Goal: Navigation & Orientation: Find specific page/section

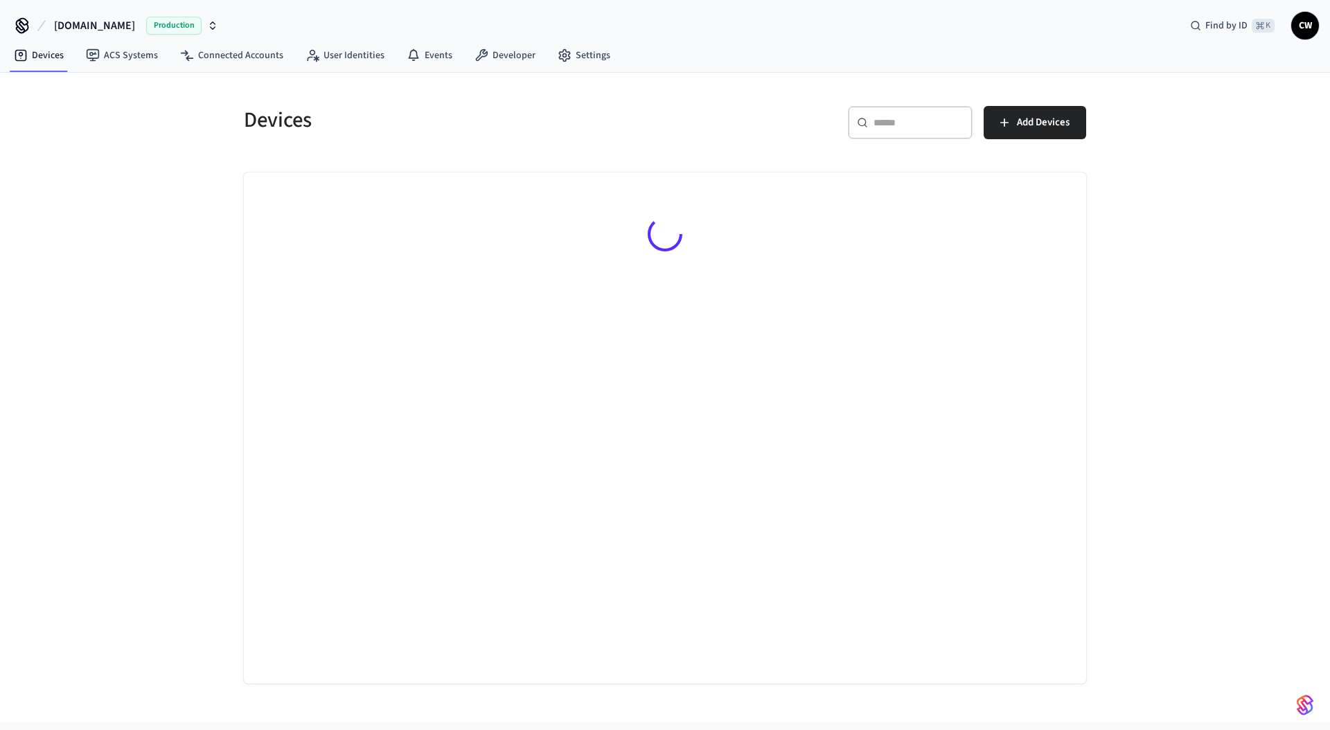
click at [96, 26] on span "[DOMAIN_NAME]" at bounding box center [94, 25] width 81 height 17
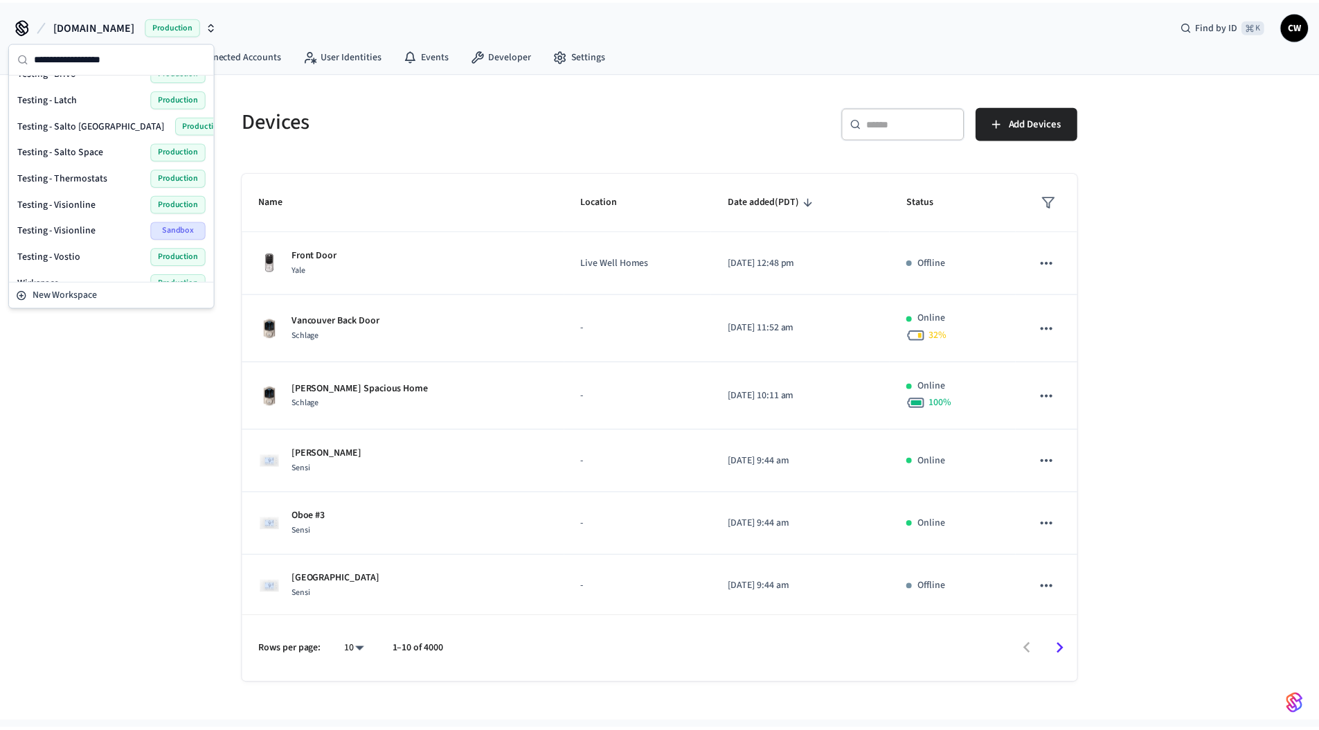
scroll to position [468, 0]
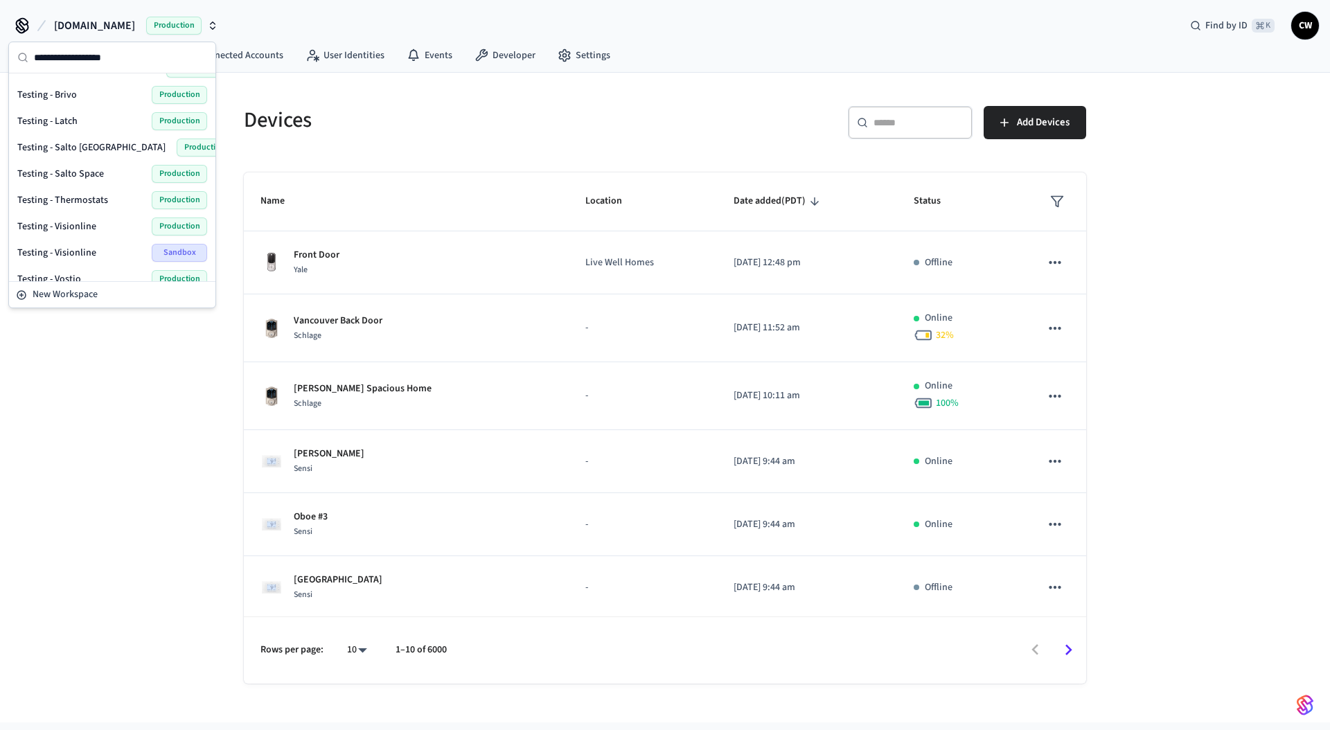
click at [62, 116] on span "Testing - Latch" at bounding box center [47, 121] width 60 height 14
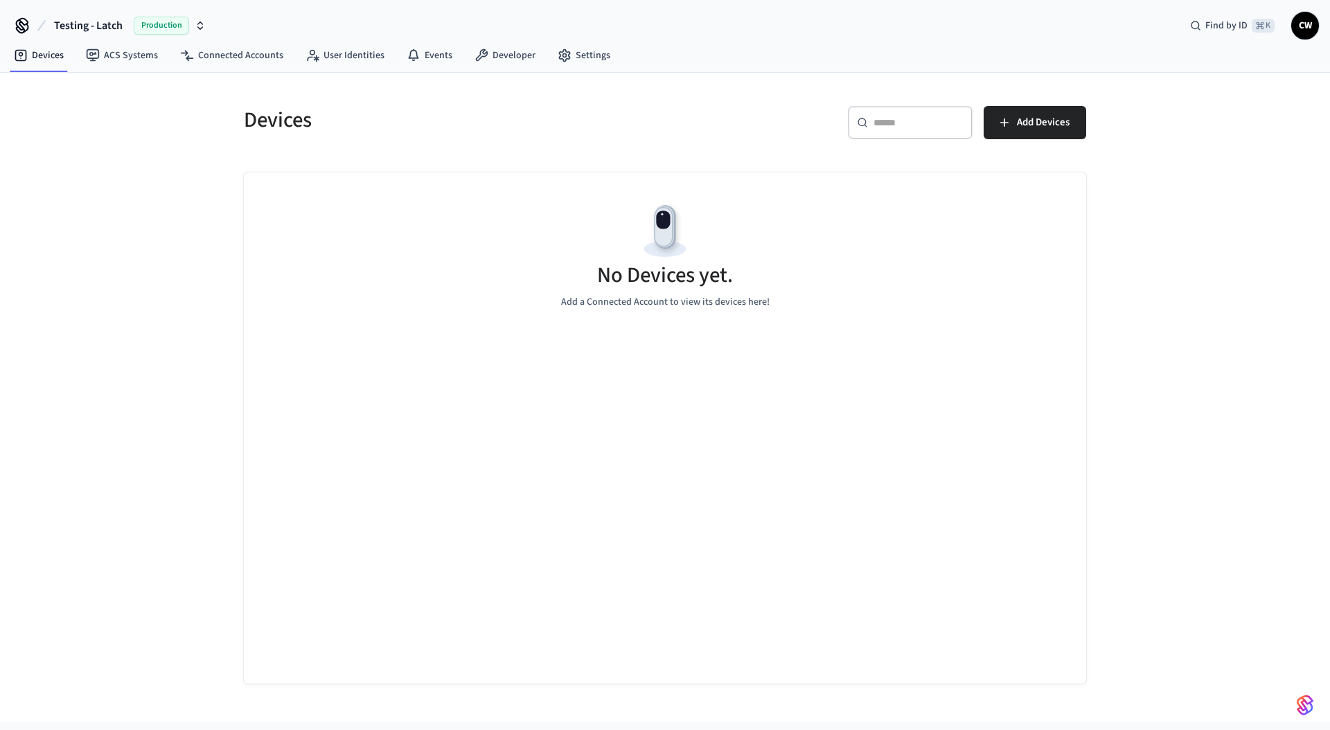
click at [161, 196] on div "Devices ​ ​ Add Devices No Devices yet. Add a Connected Account to view its dev…" at bounding box center [665, 398] width 1330 height 650
click at [195, 46] on link "Connected Accounts" at bounding box center [231, 55] width 125 height 25
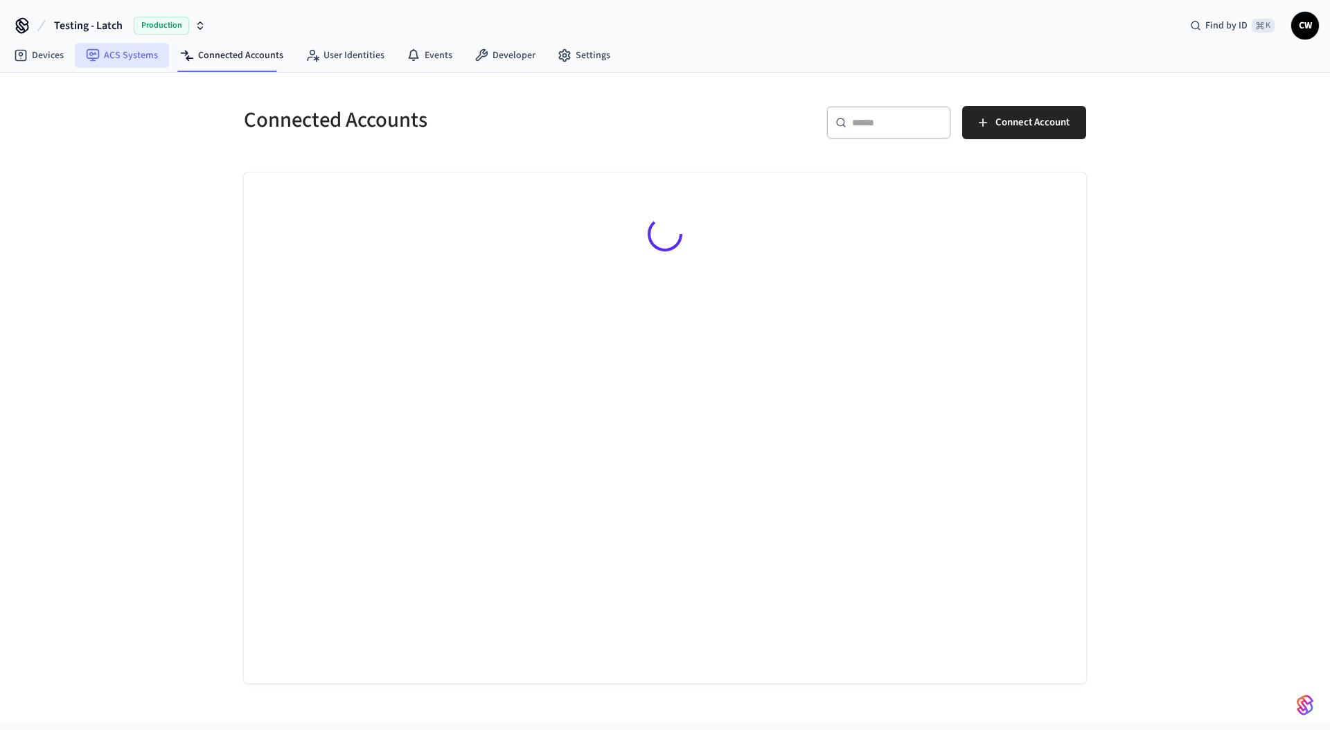
click at [136, 59] on link "ACS Systems" at bounding box center [122, 55] width 94 height 25
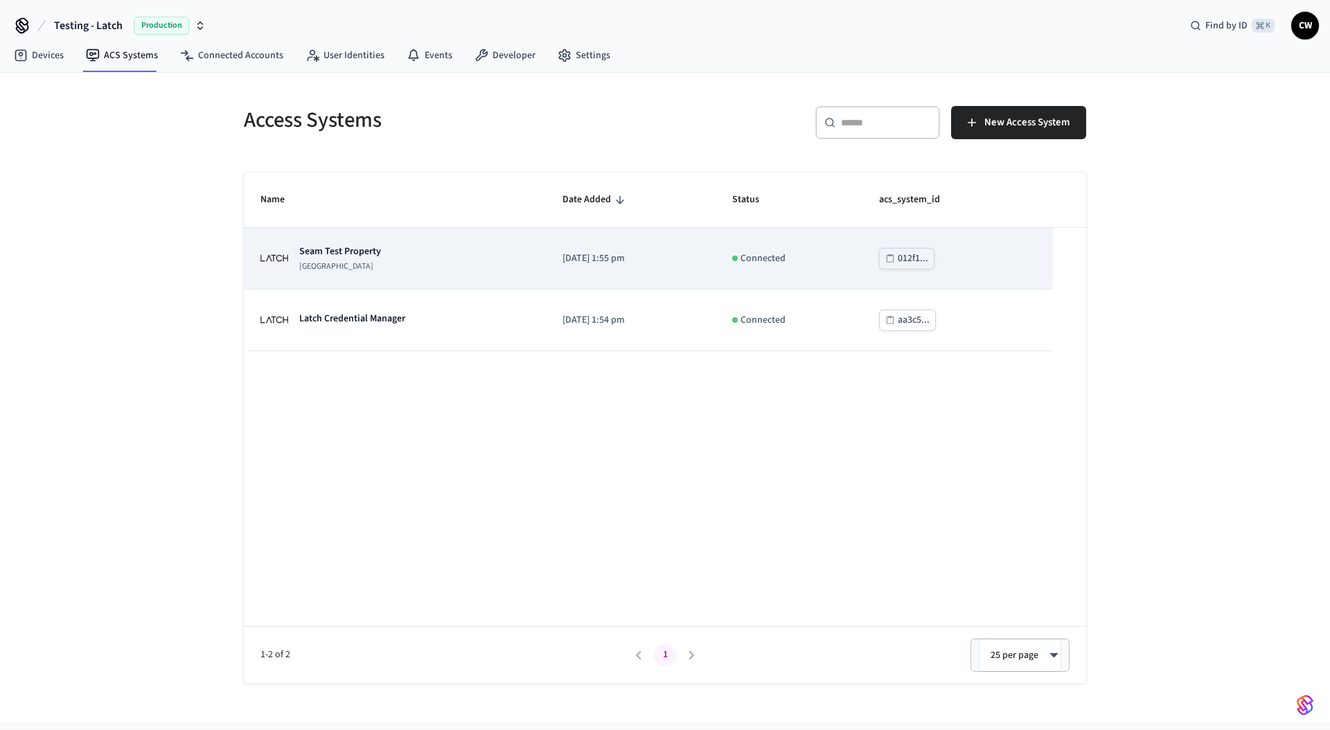
click at [343, 274] on td "Seam Test Property [GEOGRAPHIC_DATA]" at bounding box center [395, 259] width 302 height 62
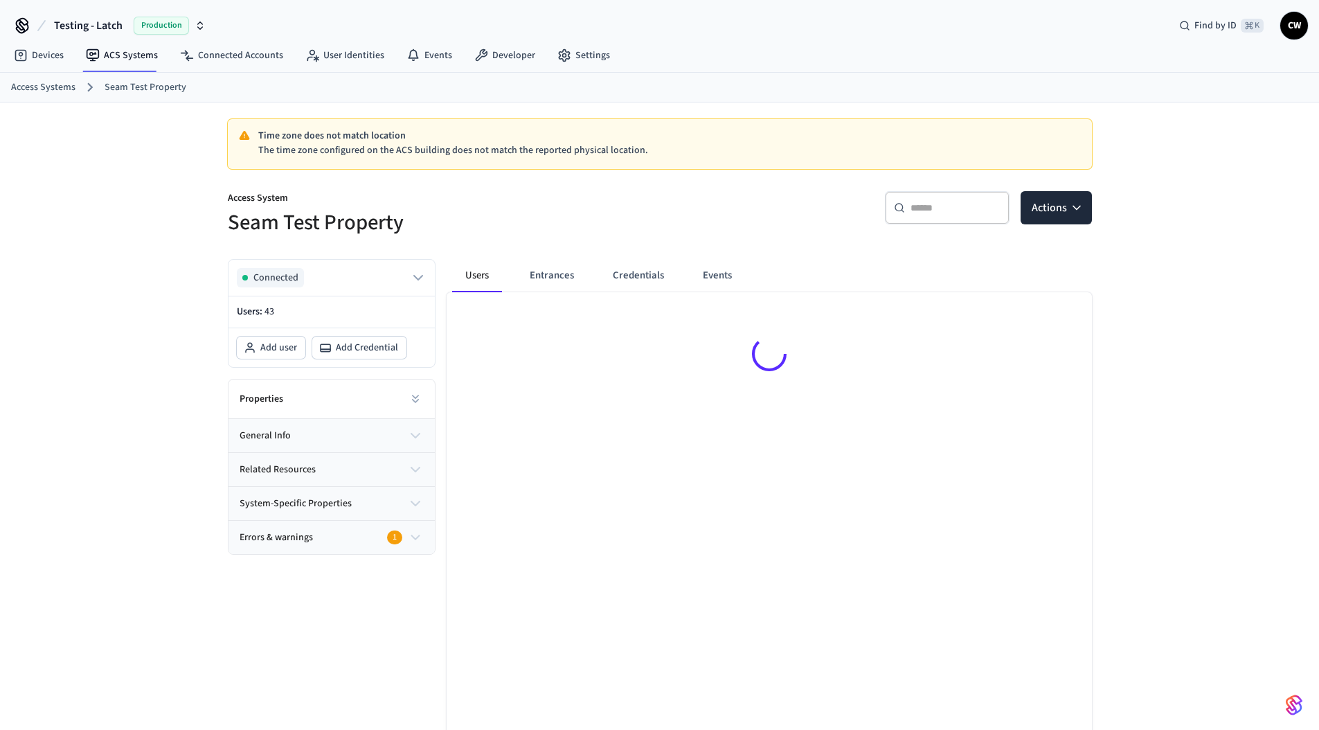
click at [51, 373] on div "Time zone does not match location The time zone configured on the ACS building …" at bounding box center [659, 471] width 1319 height 738
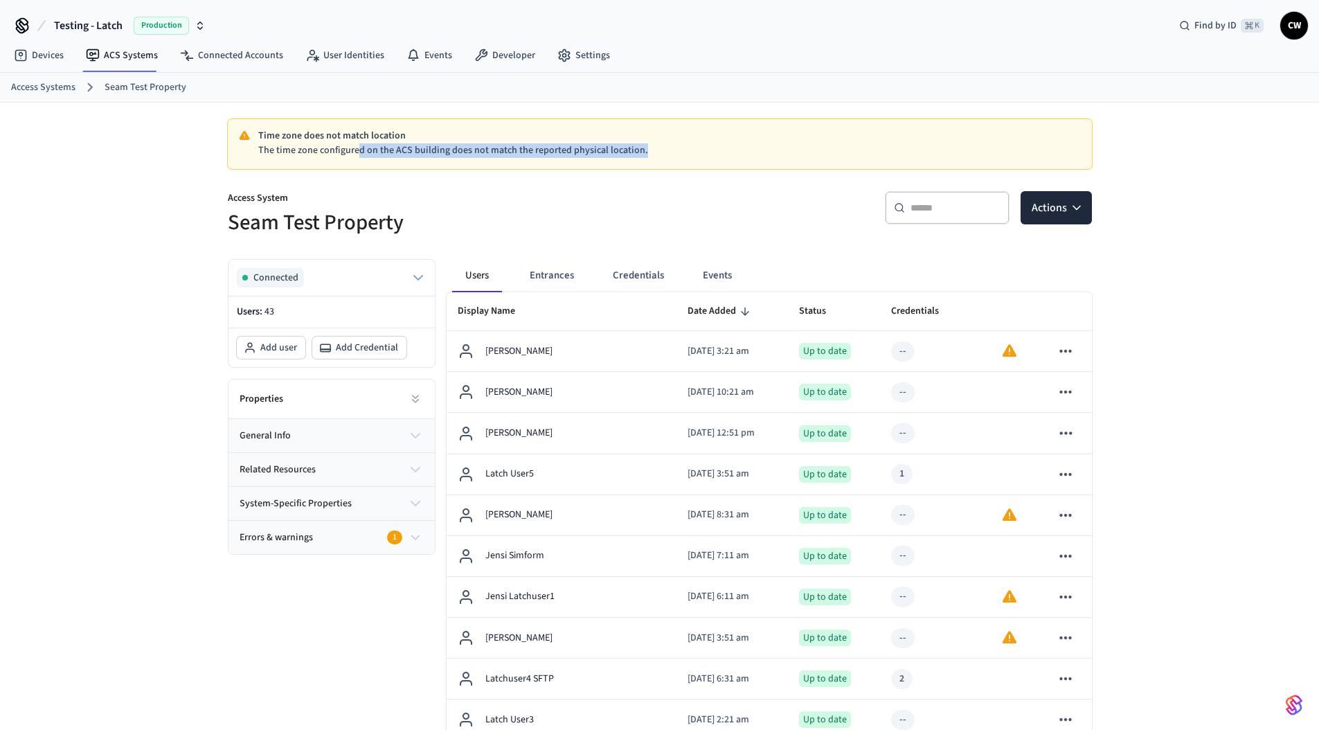
drag, startPoint x: 364, startPoint y: 153, endPoint x: 675, endPoint y: 148, distance: 311.7
click at [675, 148] on p "The time zone configured on the ACS building does not match the reported physic…" at bounding box center [669, 150] width 823 height 15
drag, startPoint x: 487, startPoint y: 146, endPoint x: 269, endPoint y: 148, distance: 218.2
click at [320, 152] on p "The time zone configured on the ACS building does not match the reported physic…" at bounding box center [669, 150] width 823 height 15
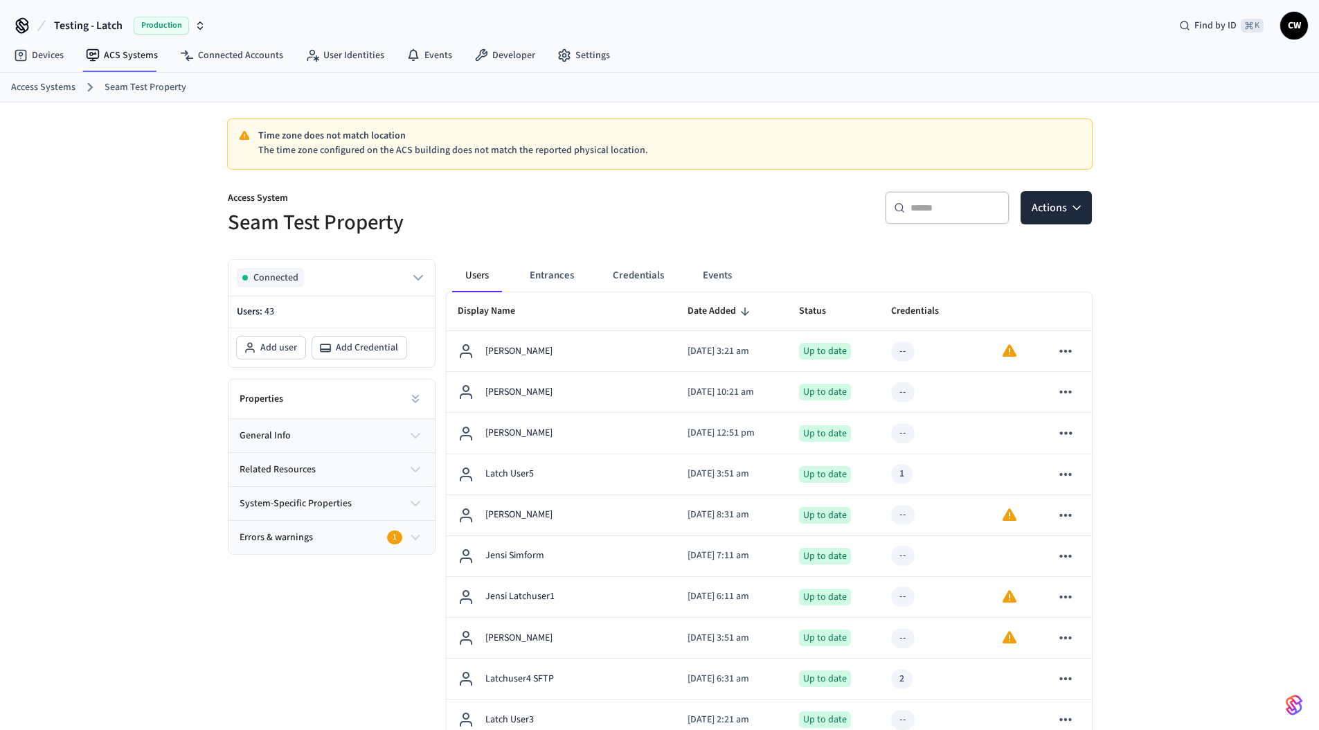
click at [267, 148] on p "The time zone configured on the ACS building does not match the reported physic…" at bounding box center [669, 150] width 823 height 15
click at [244, 170] on div "Time zone does not match location The time zone configured on the ACS building …" at bounding box center [660, 155] width 864 height 72
drag, startPoint x: 259, startPoint y: 136, endPoint x: 657, endPoint y: 154, distance: 398.6
click at [657, 154] on div "Time zone does not match location The time zone configured on the ACS building …" at bounding box center [669, 143] width 823 height 29
click at [657, 154] on p "The time zone configured on the ACS building does not match the reported physic…" at bounding box center [669, 150] width 823 height 15
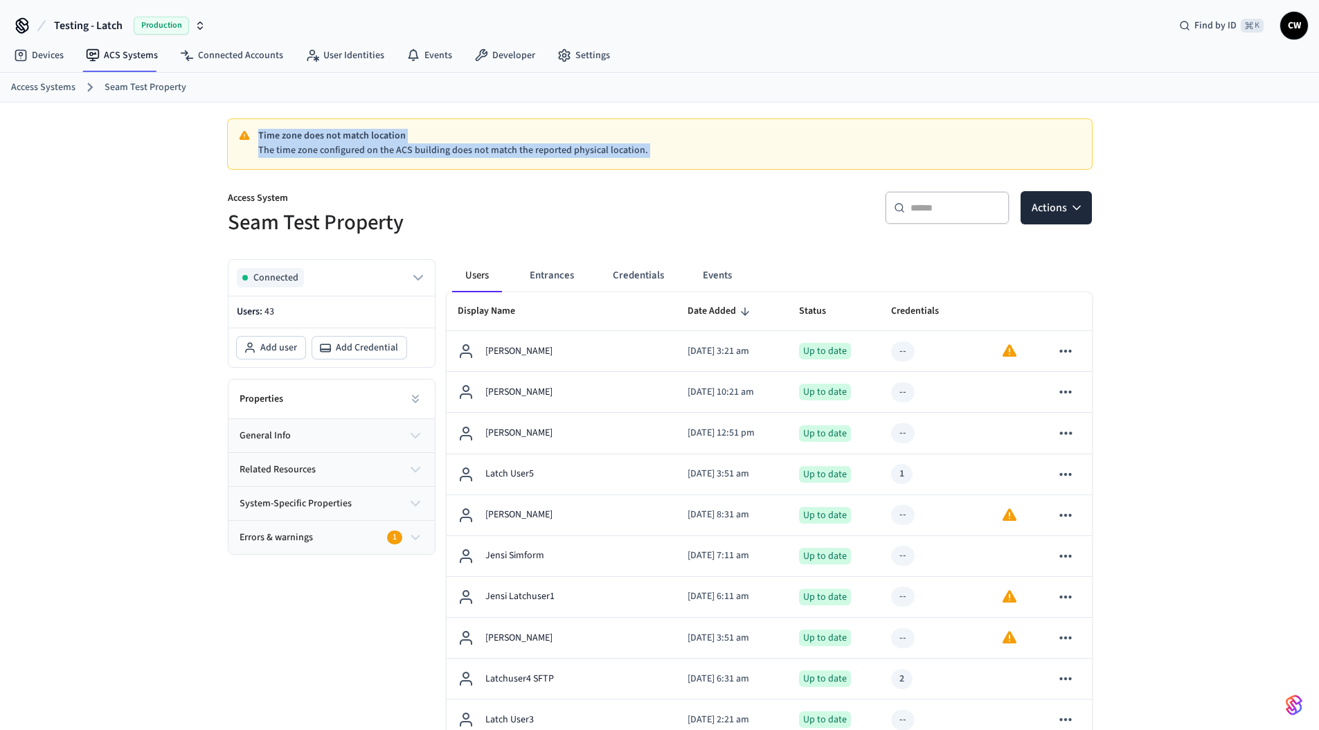
drag, startPoint x: 657, startPoint y: 154, endPoint x: 266, endPoint y: 130, distance: 392.0
click at [266, 130] on div "Time zone does not match location The time zone configured on the ACS building …" at bounding box center [669, 143] width 823 height 29
click at [265, 130] on p "Time zone does not match location" at bounding box center [669, 136] width 823 height 15
drag, startPoint x: 258, startPoint y: 128, endPoint x: 699, endPoint y: 152, distance: 442.5
click at [699, 152] on div "Time zone does not match location The time zone configured on the ACS building …" at bounding box center [660, 144] width 864 height 50
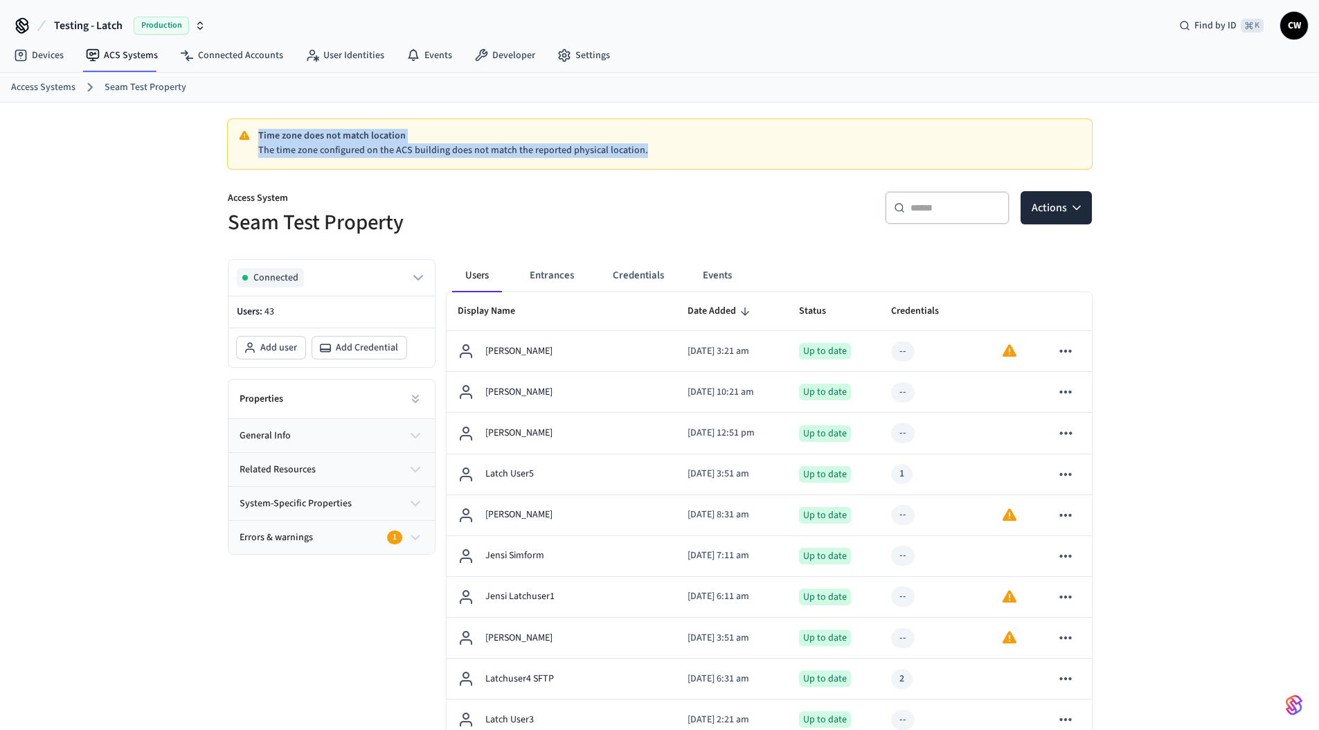
click at [699, 152] on p "The time zone configured on the ACS building does not match the reported physic…" at bounding box center [669, 150] width 823 height 15
drag, startPoint x: 641, startPoint y: 151, endPoint x: 251, endPoint y: 126, distance: 390.7
click at [251, 126] on div "Time zone does not match location The time zone configured on the ACS building …" at bounding box center [660, 144] width 864 height 50
drag, startPoint x: 256, startPoint y: 130, endPoint x: 681, endPoint y: 159, distance: 425.5
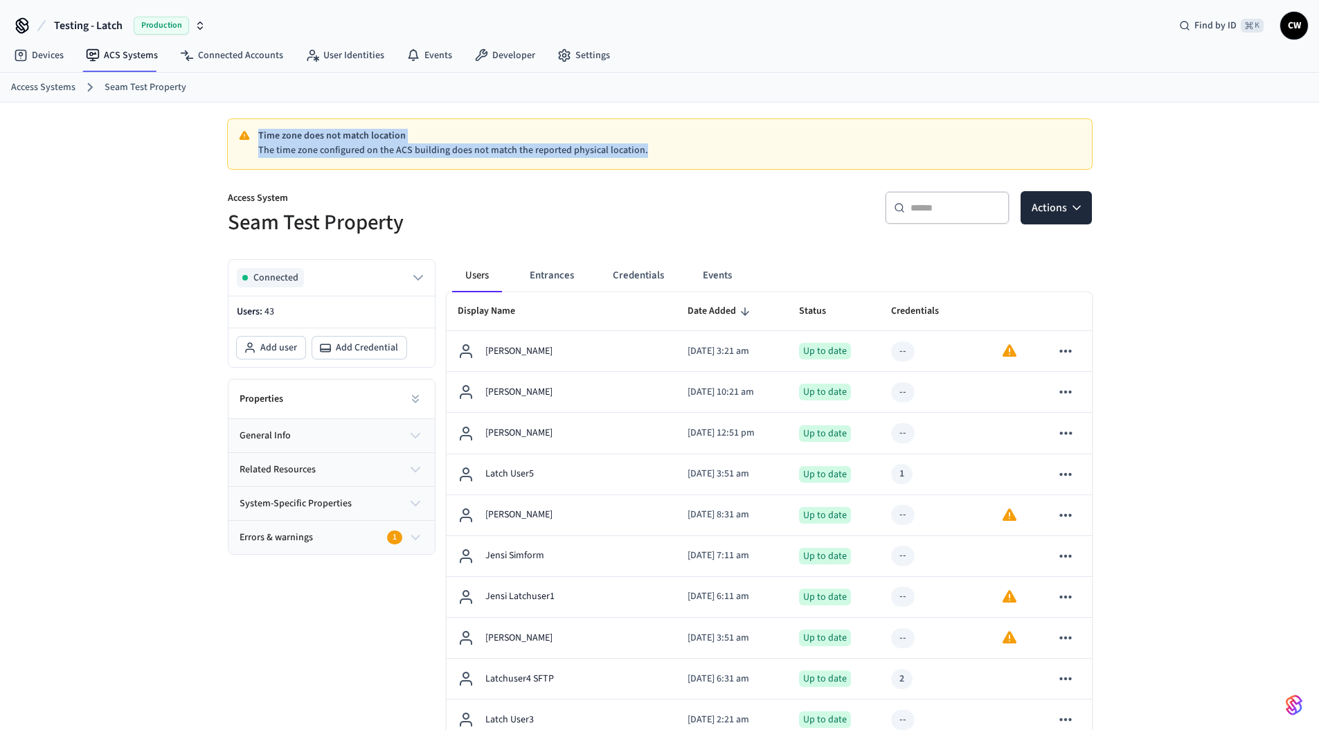
click at [681, 159] on div "Time zone does not match location The time zone configured on the ACS building …" at bounding box center [660, 144] width 864 height 50
drag, startPoint x: 673, startPoint y: 151, endPoint x: 256, endPoint y: 124, distance: 418.5
click at [256, 124] on div "Time zone does not match location The time zone configured on the ACS building …" at bounding box center [660, 144] width 864 height 50
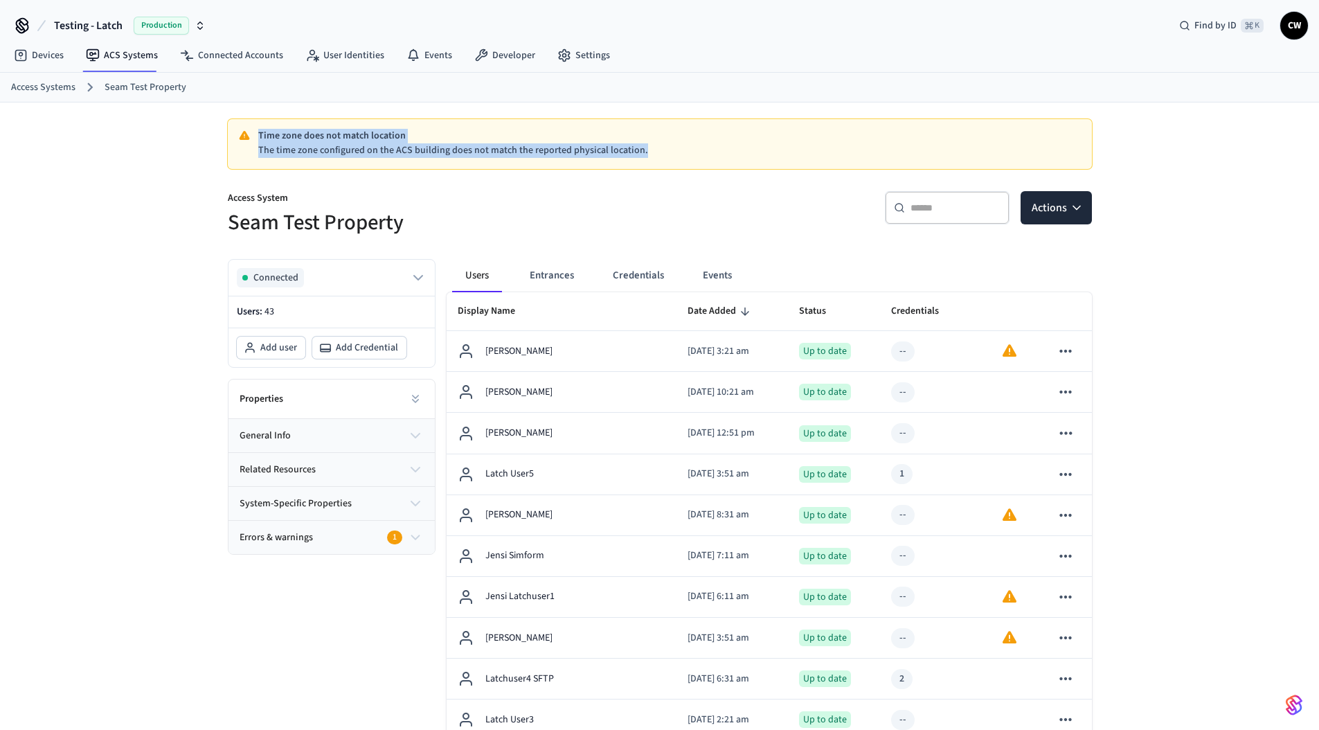
drag, startPoint x: 256, startPoint y: 124, endPoint x: 792, endPoint y: 170, distance: 538.0
click at [792, 170] on div "Time zone does not match location The time zone configured on the ACS building …" at bounding box center [660, 155] width 864 height 72
drag, startPoint x: 666, startPoint y: 161, endPoint x: 258, endPoint y: 128, distance: 409.2
click at [258, 128] on div "Time zone does not match location The time zone configured on the ACS building …" at bounding box center [660, 144] width 864 height 50
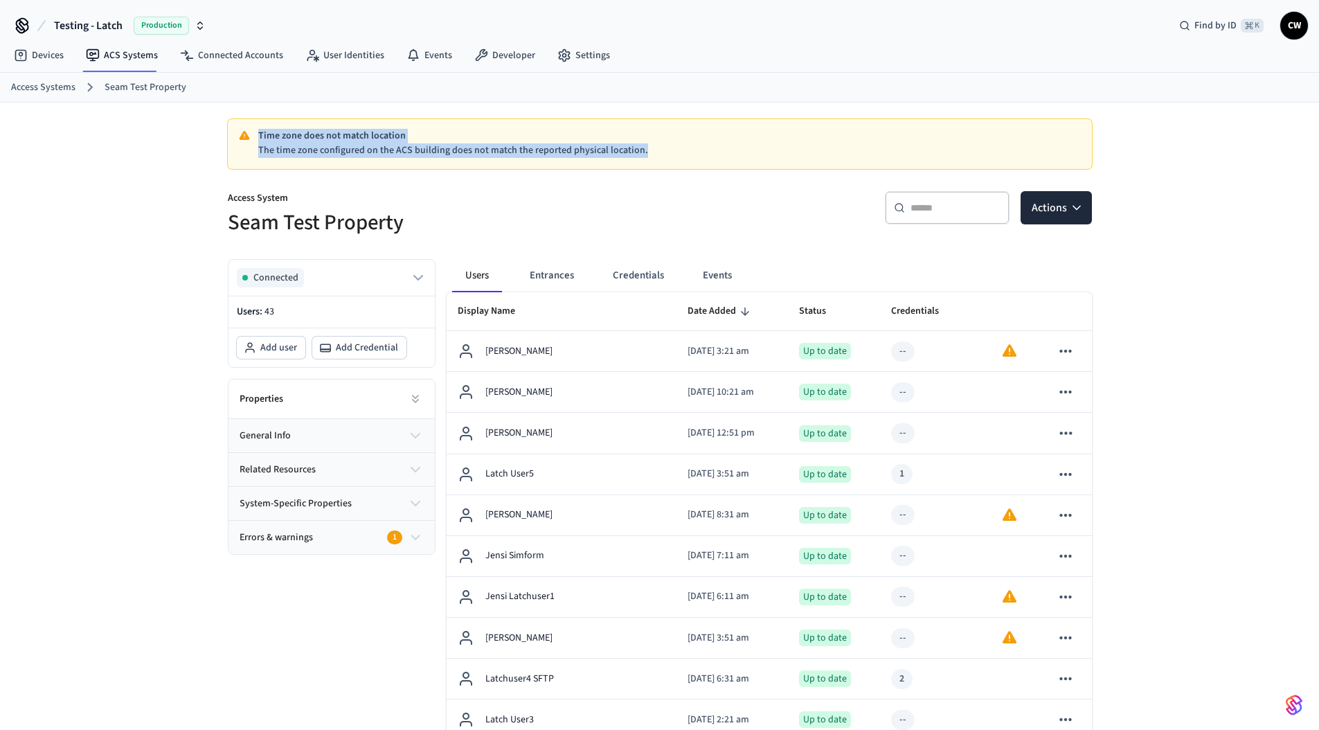
click at [258, 128] on div "Time zone does not match location The time zone configured on the ACS building …" at bounding box center [660, 144] width 864 height 50
drag, startPoint x: 257, startPoint y: 130, endPoint x: 773, endPoint y: 154, distance: 516.5
click at [773, 154] on div "Time zone does not match location The time zone configured on the ACS building …" at bounding box center [669, 143] width 823 height 29
click at [773, 154] on p "The time zone configured on the ACS building does not match the reported physic…" at bounding box center [669, 150] width 823 height 15
drag, startPoint x: 675, startPoint y: 160, endPoint x: 256, endPoint y: 131, distance: 420.7
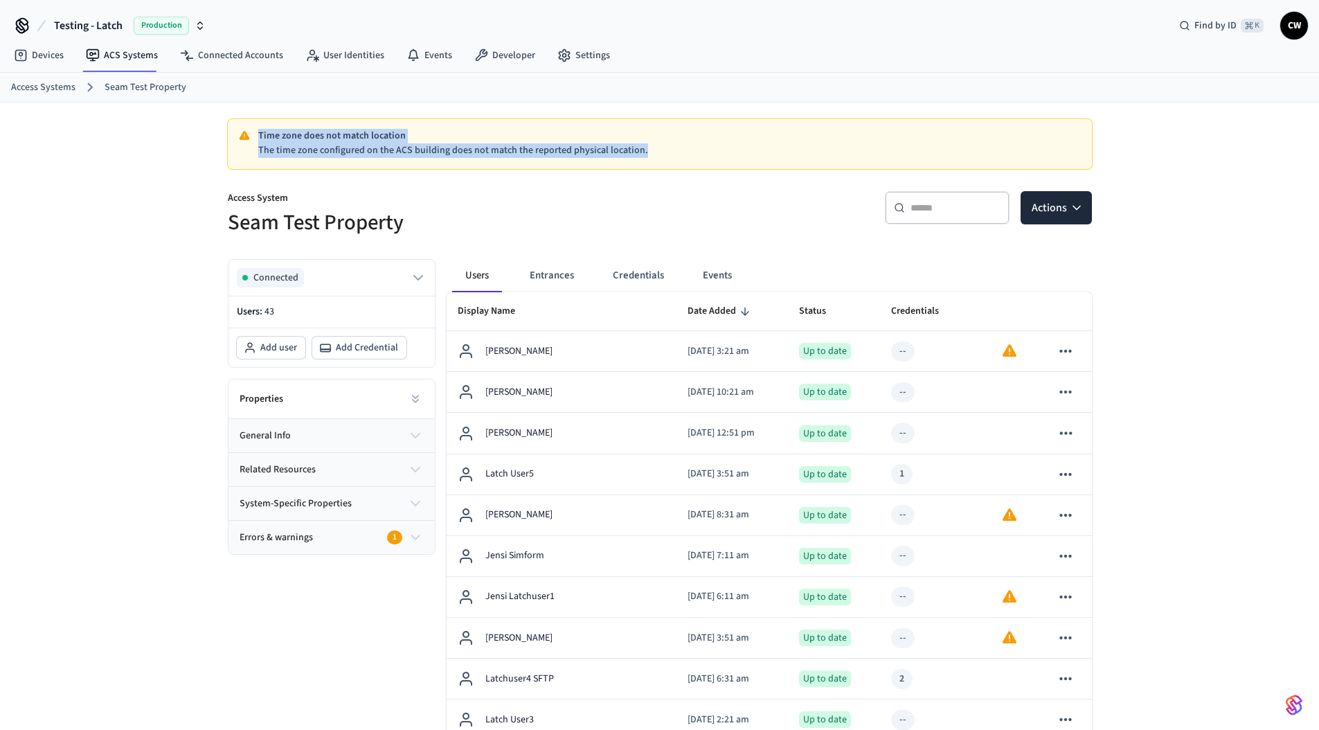
click at [256, 131] on div "Time zone does not match location The time zone configured on the ACS building …" at bounding box center [660, 144] width 864 height 50
click at [256, 131] on div "Time zone does not match location The time zone configured on the ACS building …" at bounding box center [660, 144] width 842 height 28
drag, startPoint x: 259, startPoint y: 133, endPoint x: 699, endPoint y: 155, distance: 440.3
click at [699, 155] on div "Time zone does not match location The time zone configured on the ACS building …" at bounding box center [669, 143] width 823 height 29
click at [699, 155] on p "The time zone configured on the ACS building does not match the reported physic…" at bounding box center [669, 150] width 823 height 15
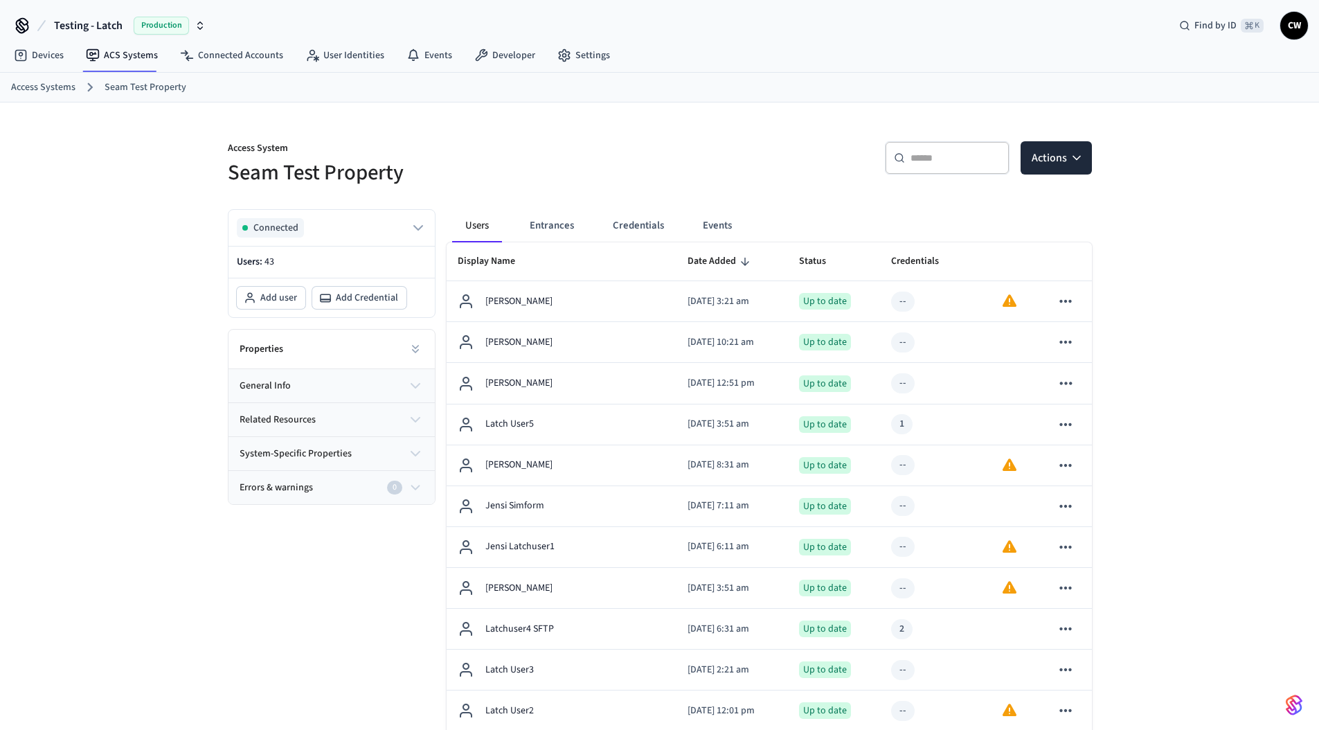
click at [55, 84] on link "Access Systems" at bounding box center [43, 87] width 64 height 15
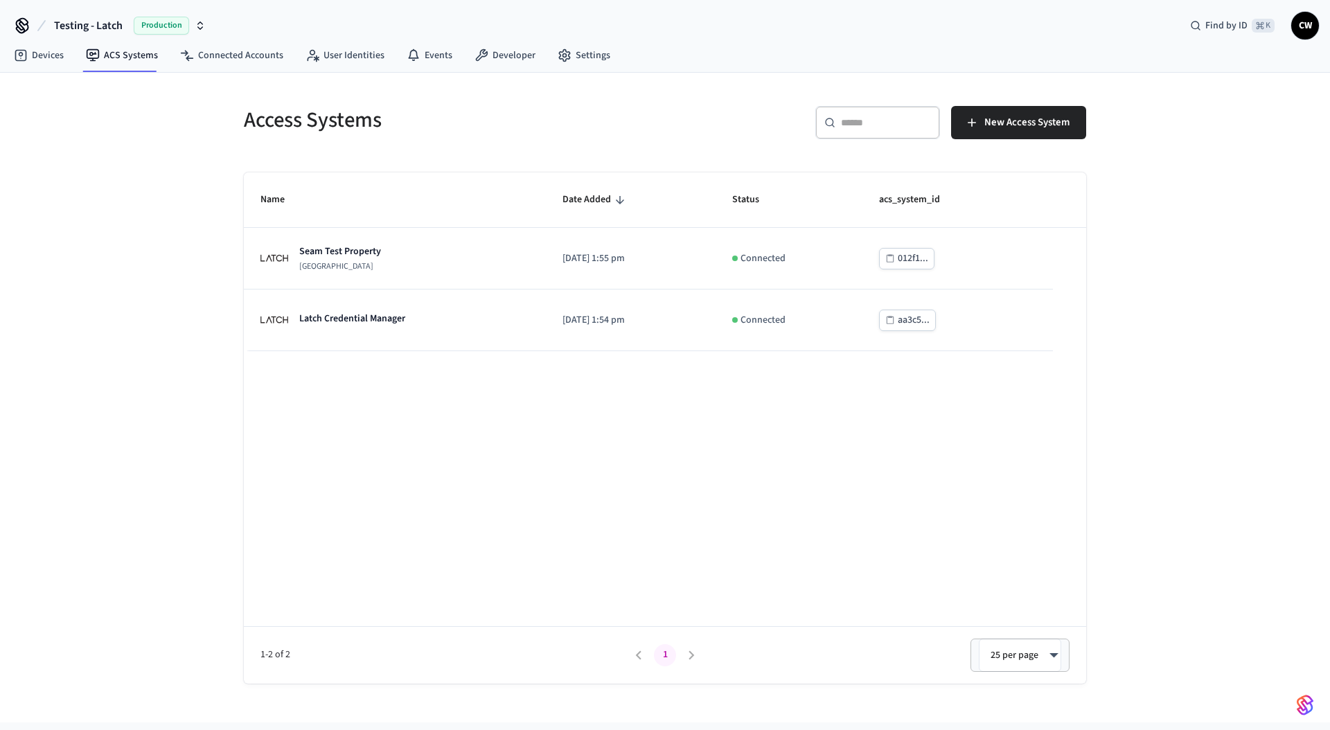
click at [139, 235] on div "Access Systems ​ ​ New Access System Name Date Added Status acs_system_id Seam …" at bounding box center [665, 398] width 1330 height 650
click at [77, 17] on span "Testing - Latch" at bounding box center [88, 25] width 69 height 17
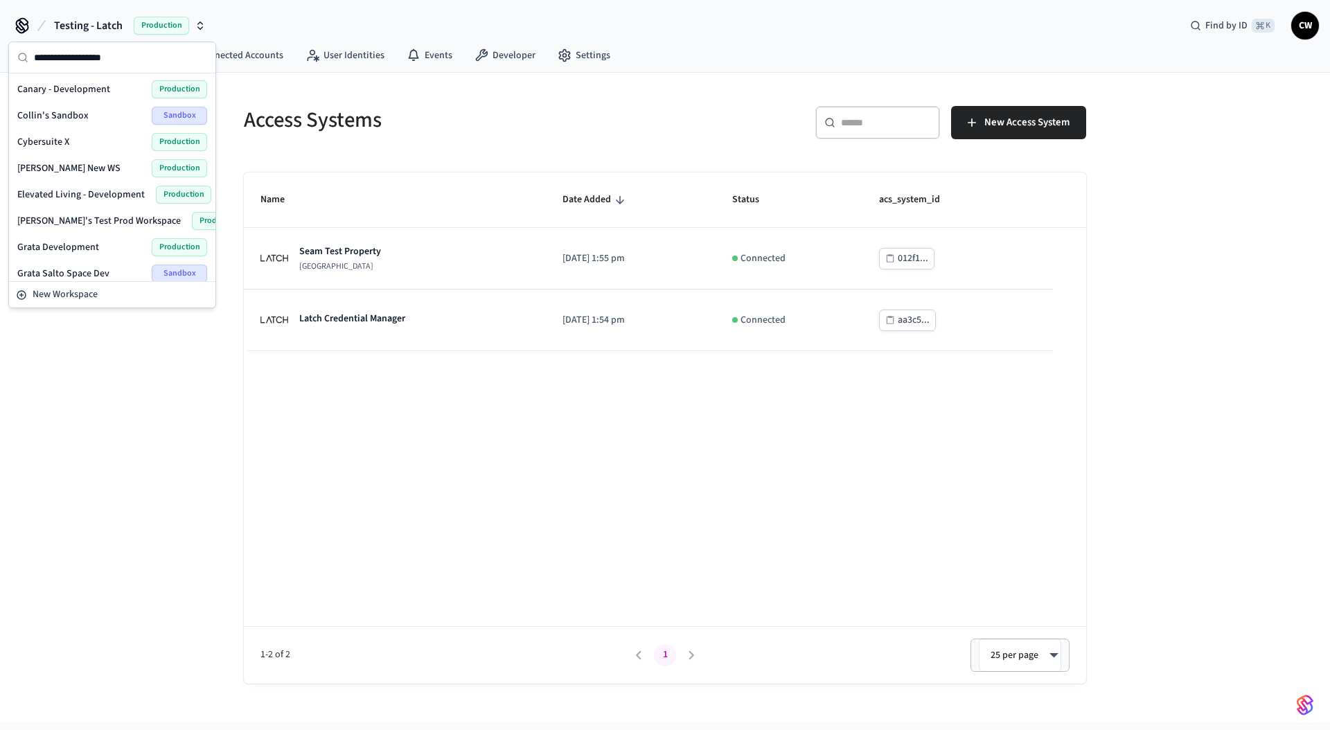
click at [72, 168] on span "[PERSON_NAME] New WS" at bounding box center [68, 168] width 103 height 14
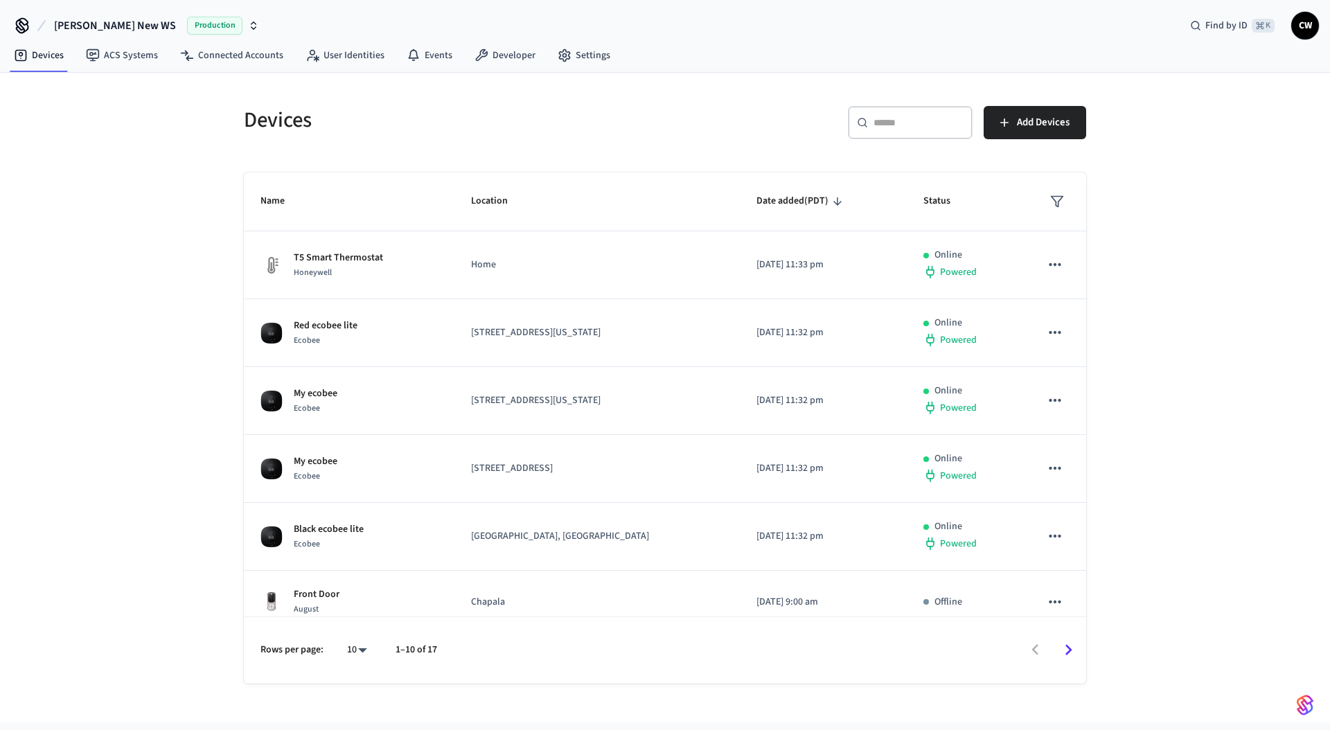
click at [165, 194] on div "Devices ​ ​ Add Devices Name Location Date added (PDT) Status T5 Smart Thermost…" at bounding box center [665, 398] width 1330 height 650
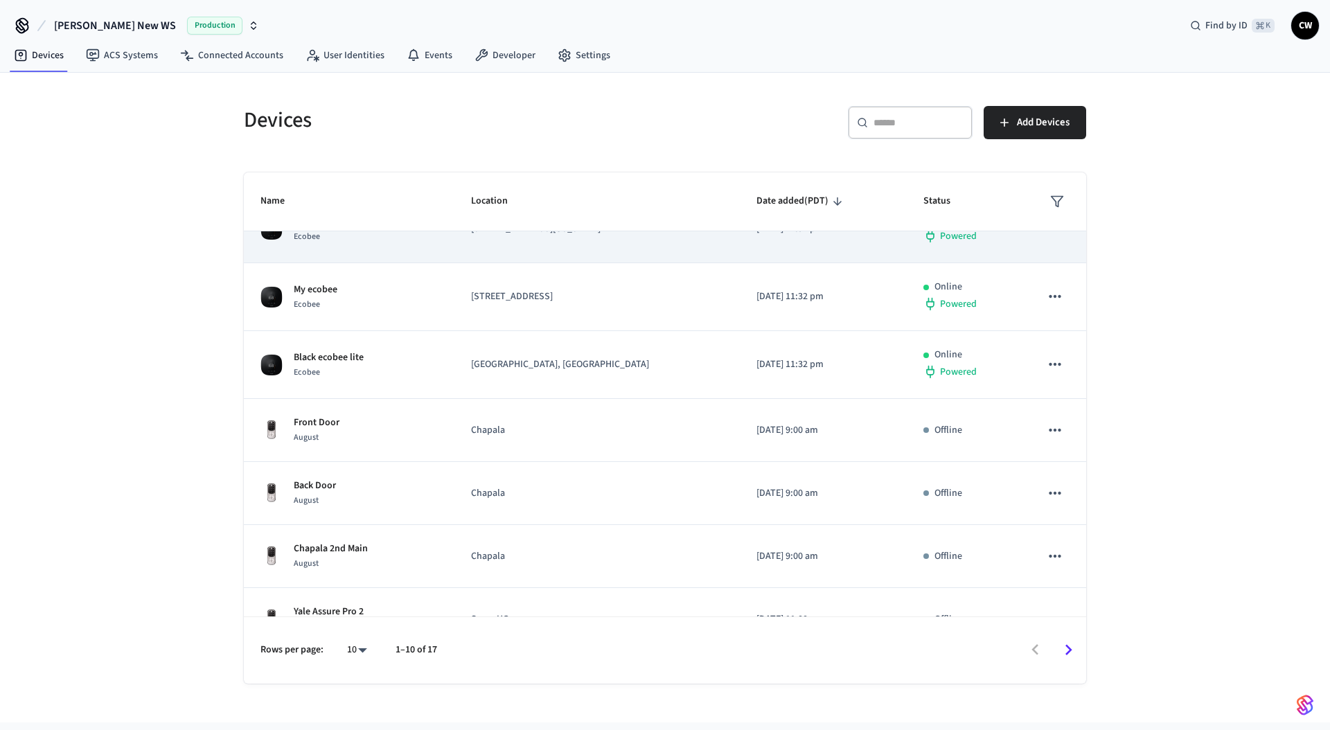
scroll to position [274, 0]
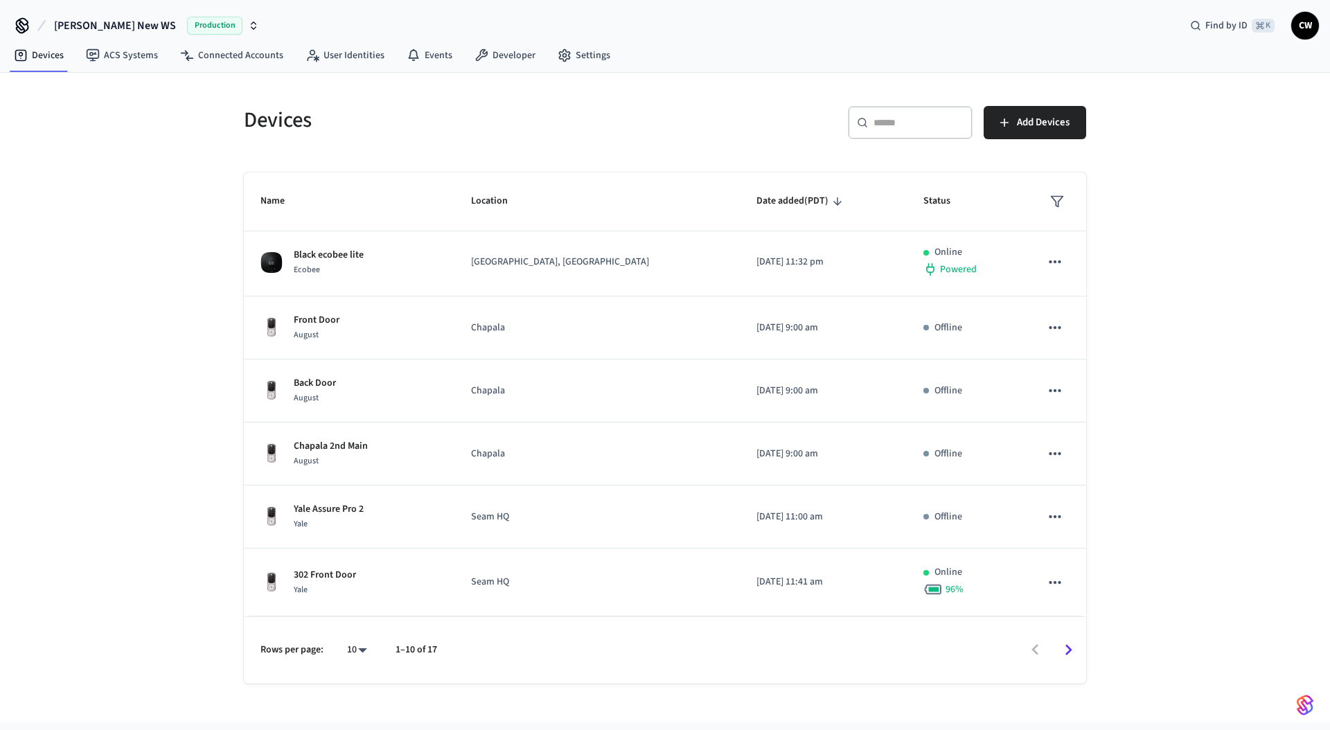
click at [199, 442] on div "Devices ​ ​ Add Devices Name Location Date added (PDT) Status T5 Smart Thermost…" at bounding box center [665, 398] width 1330 height 650
click at [107, 33] on span "[PERSON_NAME] New WS" at bounding box center [115, 25] width 122 height 17
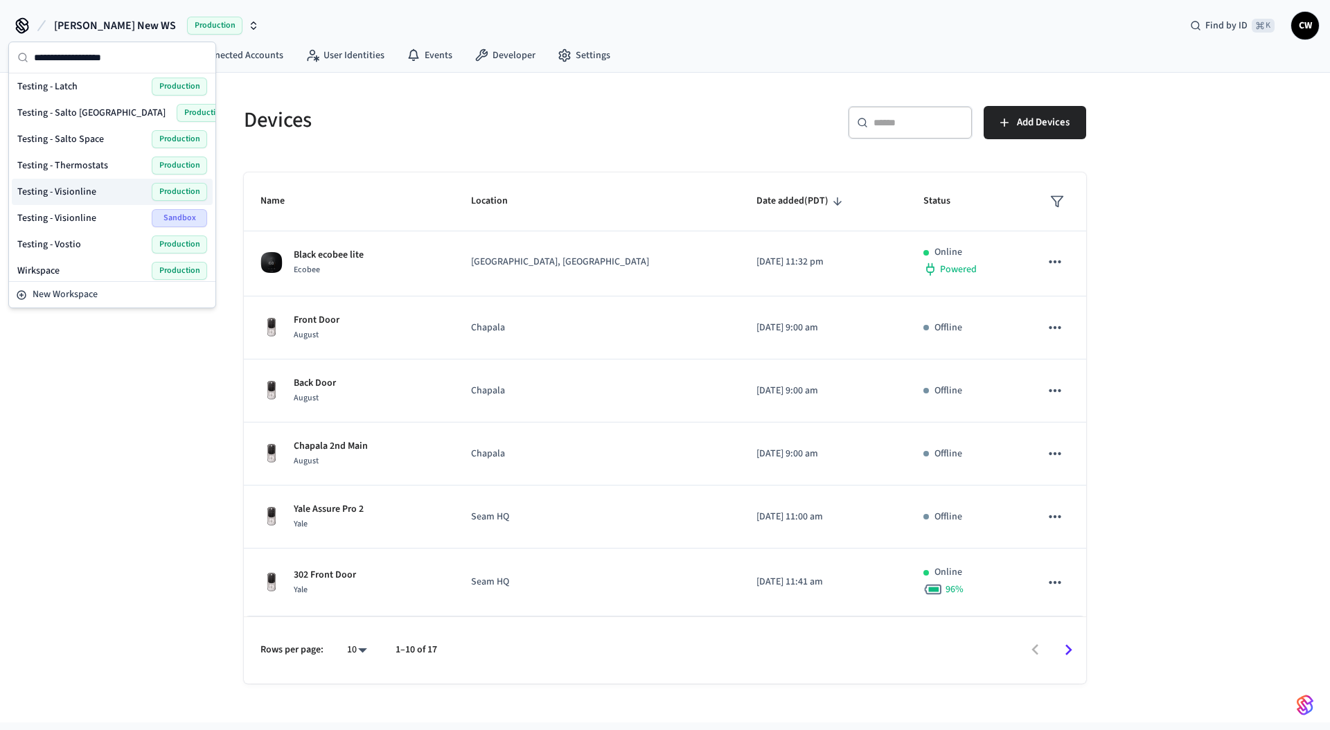
scroll to position [508, 0]
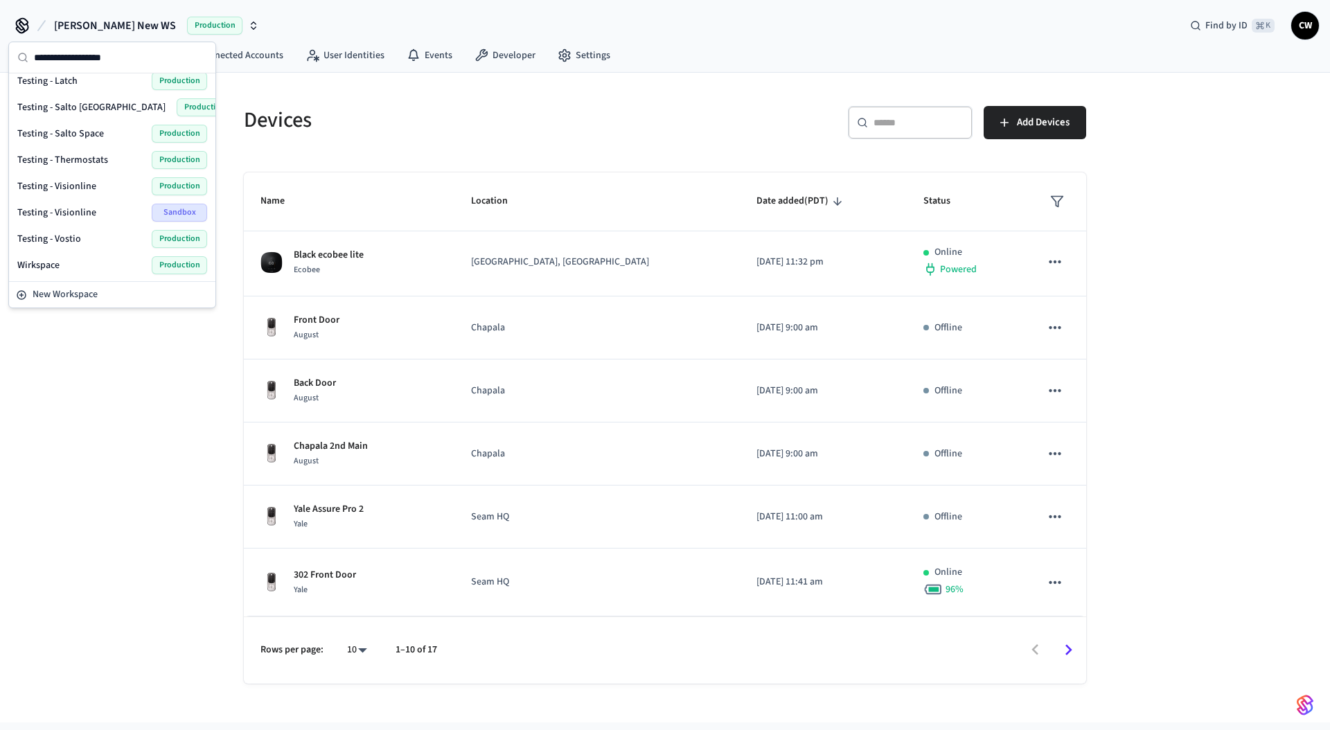
click at [93, 159] on span "Testing - Thermostats" at bounding box center [62, 160] width 91 height 14
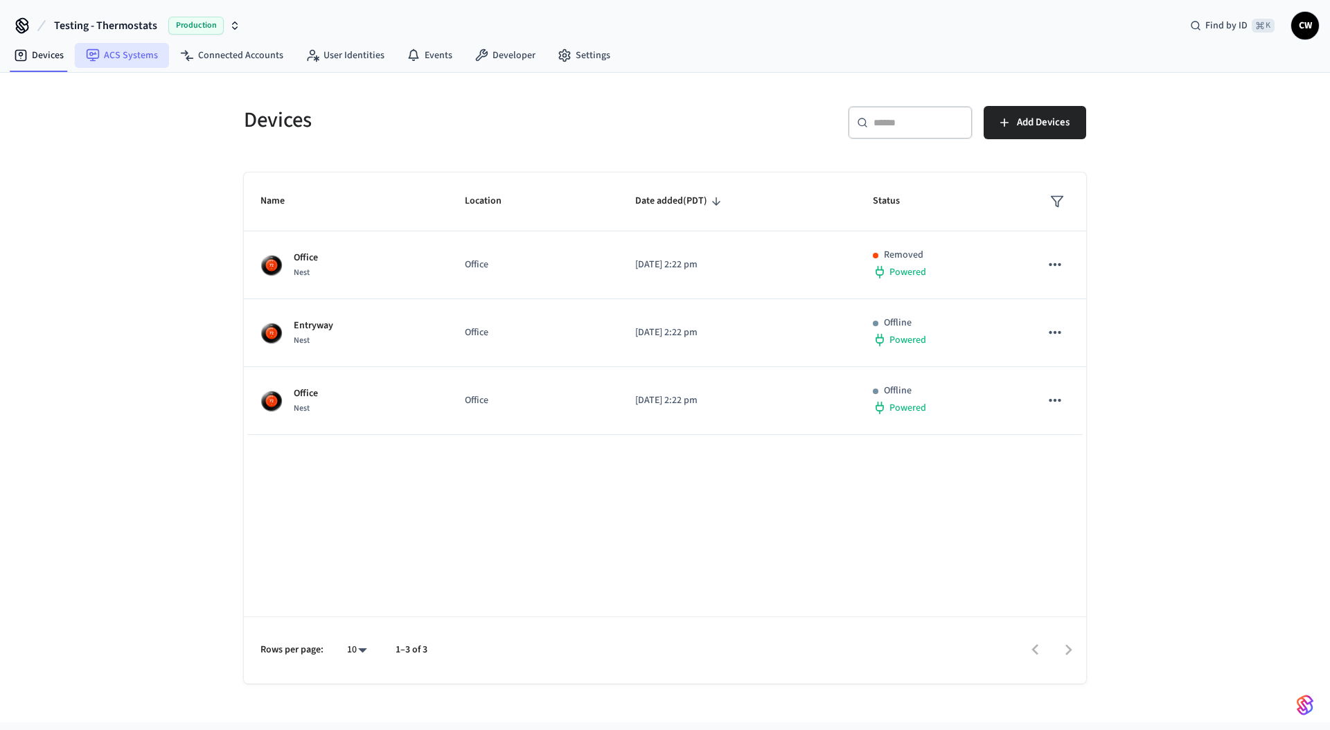
click at [130, 66] on link "ACS Systems" at bounding box center [122, 55] width 94 height 25
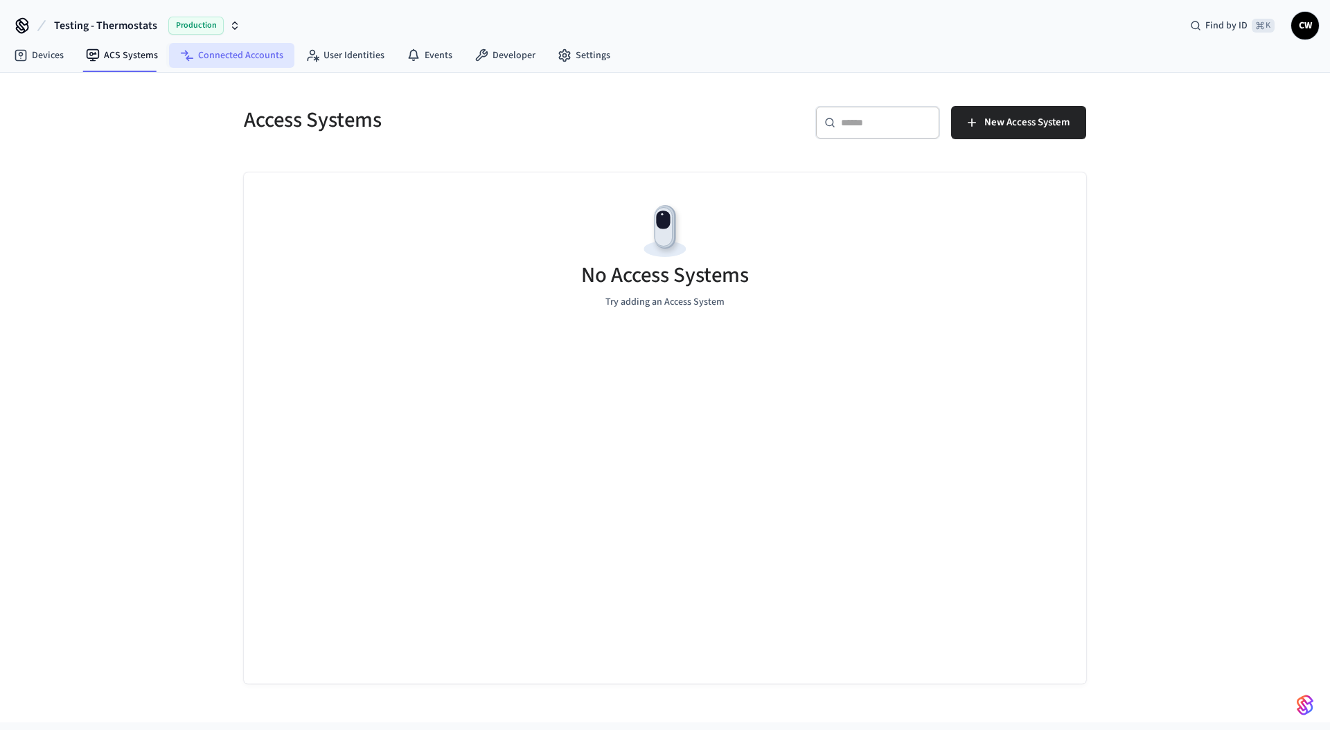
click at [222, 58] on link "Connected Accounts" at bounding box center [231, 55] width 125 height 25
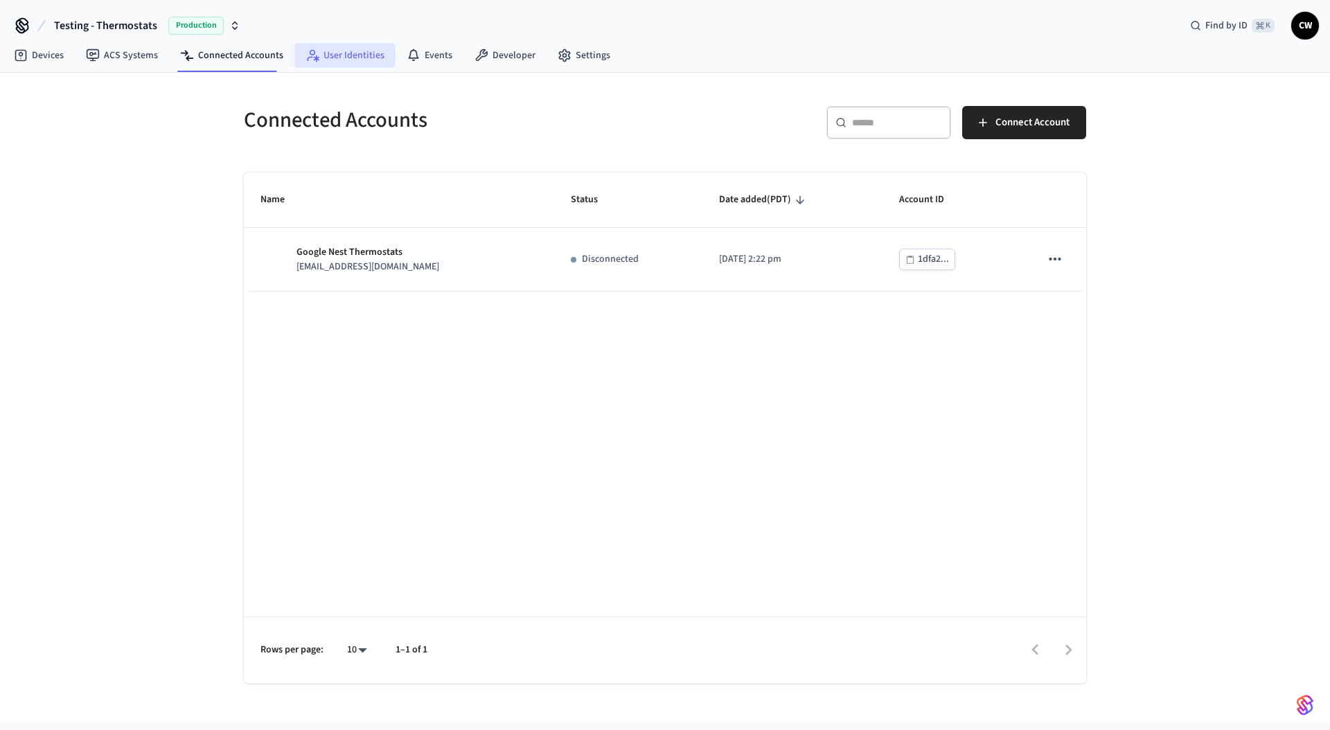
click at [328, 63] on link "User Identities" at bounding box center [344, 55] width 101 height 25
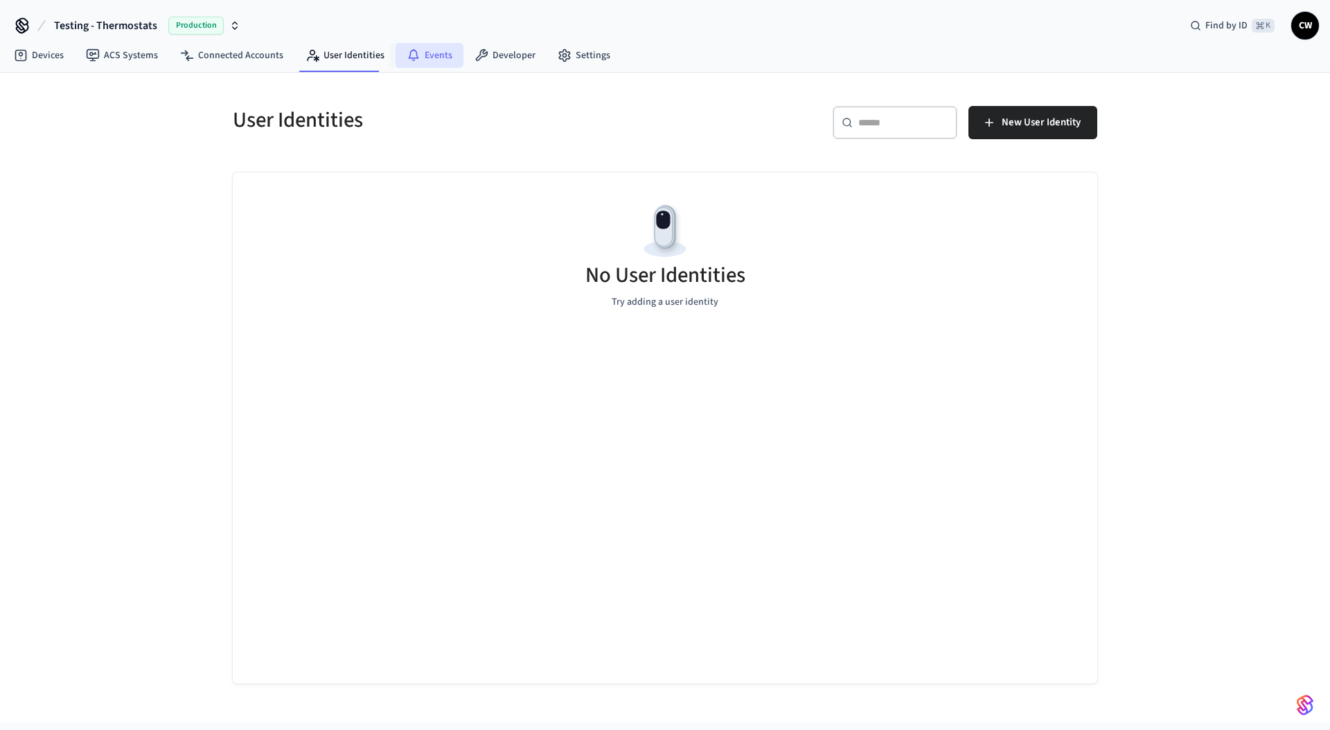
click at [421, 60] on link "Events" at bounding box center [429, 55] width 68 height 25
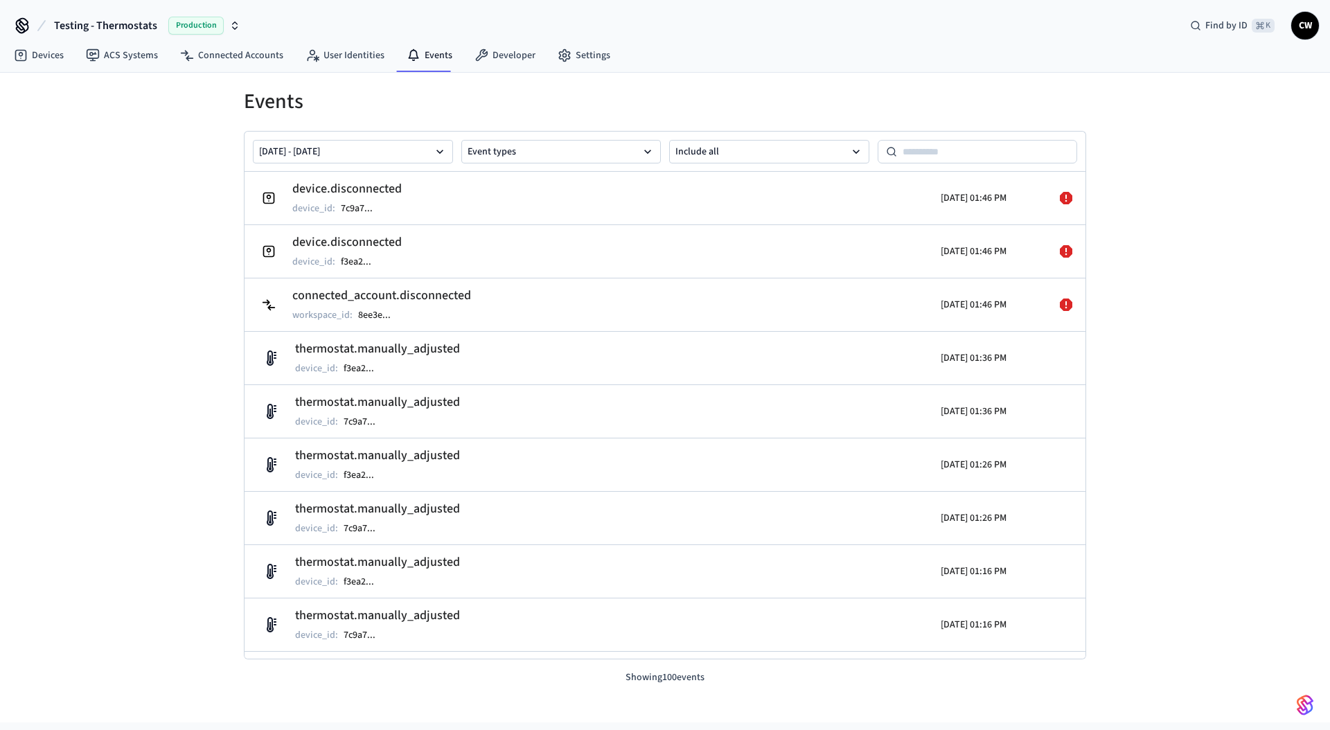
click at [657, 106] on h1 "Events" at bounding box center [665, 101] width 842 height 25
click at [346, 60] on link "User Identities" at bounding box center [344, 55] width 101 height 25
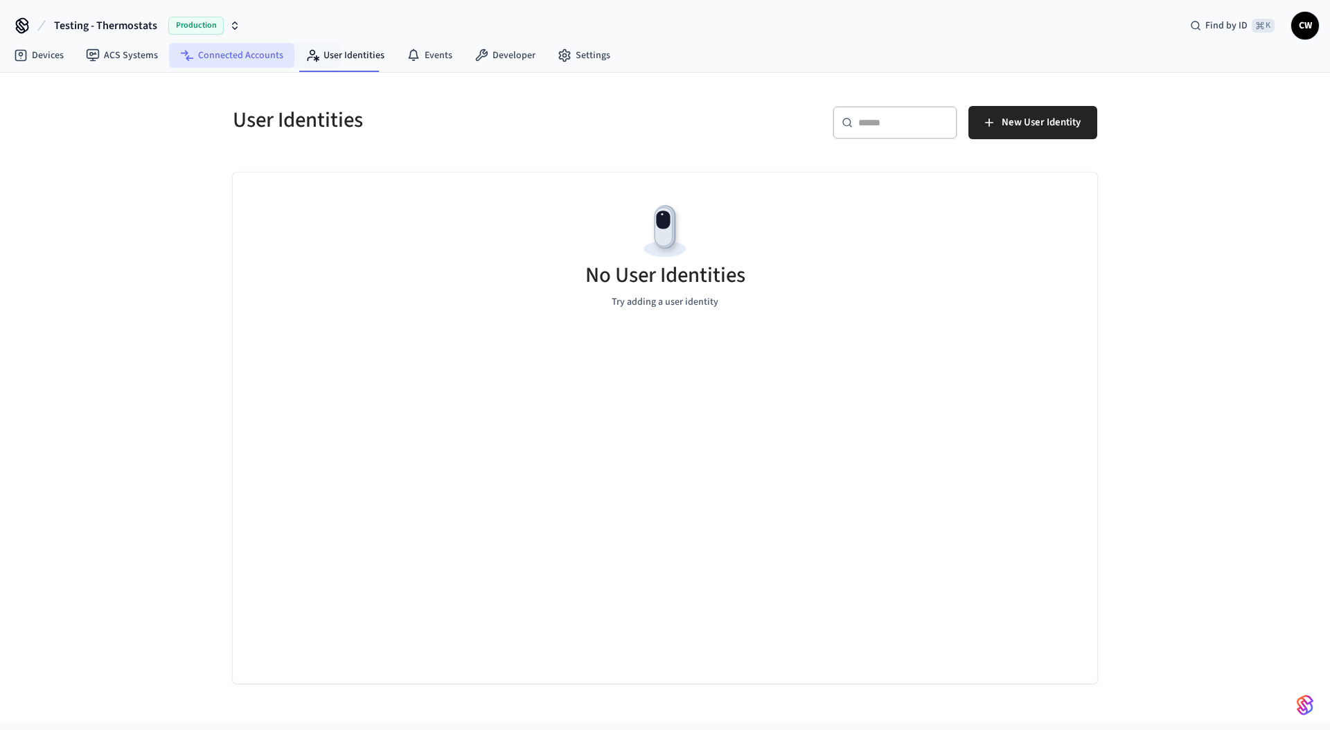
click at [240, 60] on link "Connected Accounts" at bounding box center [231, 55] width 125 height 25
